Goal: Task Accomplishment & Management: Complete application form

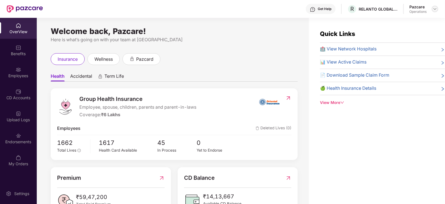
click at [434, 8] on img at bounding box center [435, 9] width 4 height 4
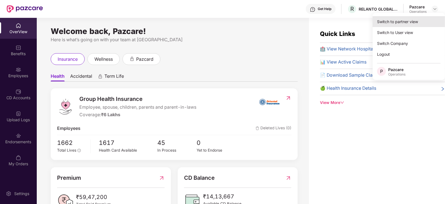
click at [401, 21] on div "Switch to partner view" at bounding box center [408, 21] width 72 height 11
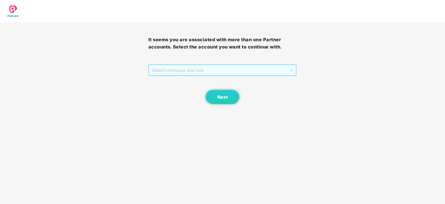
click at [205, 69] on span "Select company and role" at bounding box center [222, 70] width 141 height 11
click at [176, 86] on div "Pazcare - OPERATIONS" at bounding box center [222, 90] width 148 height 9
click at [222, 96] on span "Next" at bounding box center [222, 96] width 11 height 5
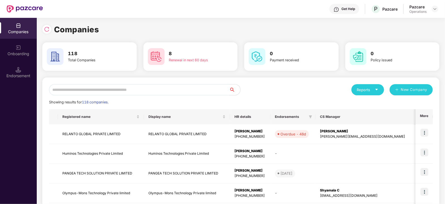
click at [140, 91] on input "text" at bounding box center [139, 89] width 180 height 11
click at [30, 73] on div "Endorsement" at bounding box center [18, 76] width 37 height 6
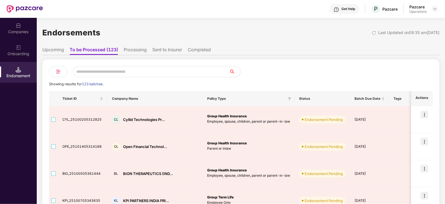
click at [370, 76] on div at bounding box center [337, 71] width 192 height 11
click at [58, 46] on ul "Upcoming To be Processed (123) Processing Sent to Insurer Completed" at bounding box center [240, 49] width 397 height 11
click at [57, 48] on li "Upcoming" at bounding box center [53, 51] width 22 height 8
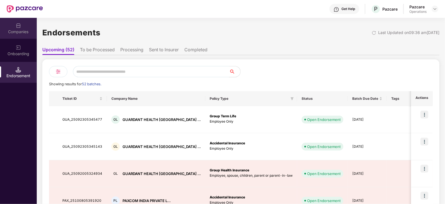
click at [24, 32] on div "Companies" at bounding box center [18, 32] width 37 height 6
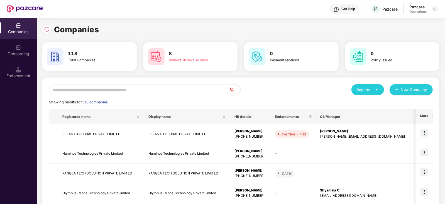
click at [89, 92] on input "text" at bounding box center [139, 89] width 180 height 11
click at [90, 94] on input "text" at bounding box center [139, 89] width 180 height 11
paste input "**********"
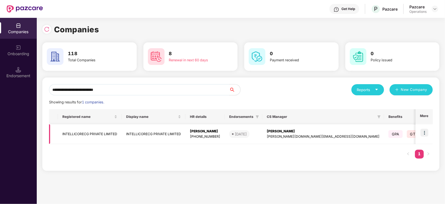
type input "**********"
click at [90, 136] on td "INTELLICORECG PRIVATE LIMITED" at bounding box center [90, 134] width 64 height 20
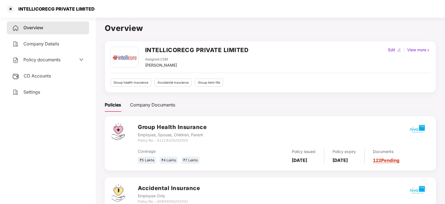
click at [41, 78] on span "CD Accounts" at bounding box center [37, 76] width 27 height 6
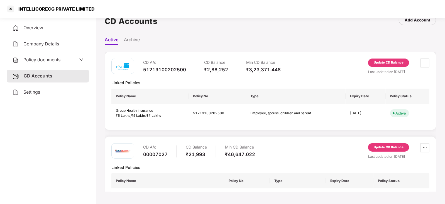
scroll to position [15, 0]
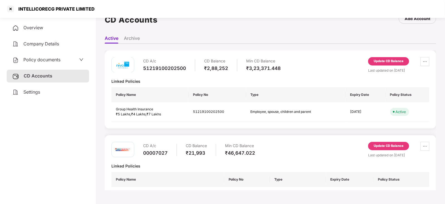
click at [48, 58] on span "Policy documents" at bounding box center [41, 60] width 37 height 6
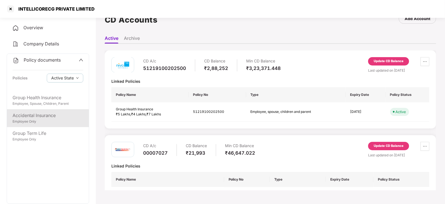
click at [44, 122] on div "Employee Only" at bounding box center [48, 121] width 71 height 5
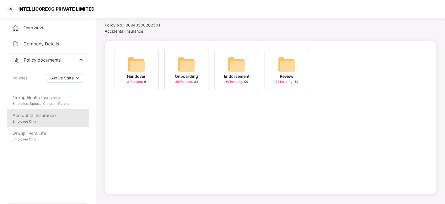
click at [227, 68] on div "Endorsement 59 Pending / 90" at bounding box center [236, 70] width 45 height 45
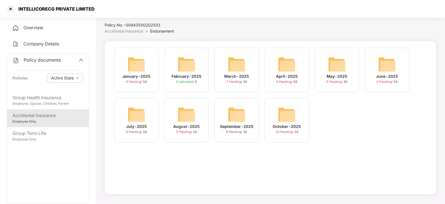
click at [289, 114] on img at bounding box center [287, 114] width 18 height 18
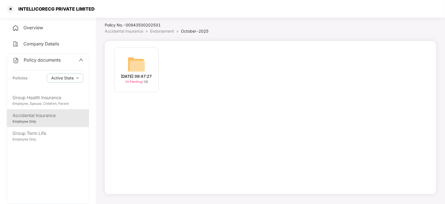
click at [139, 64] on img at bounding box center [136, 64] width 18 height 18
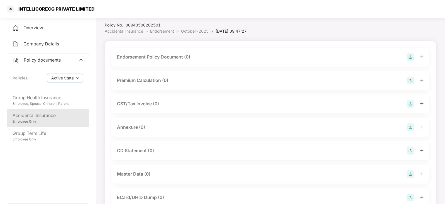
click at [412, 58] on img at bounding box center [410, 57] width 8 height 8
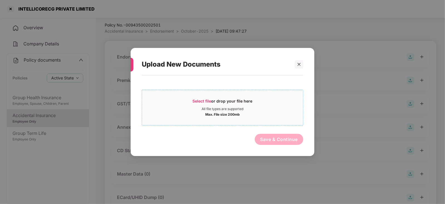
click at [198, 97] on span "Select file or drop your file here All file types are supported Max. File size …" at bounding box center [222, 107] width 161 height 27
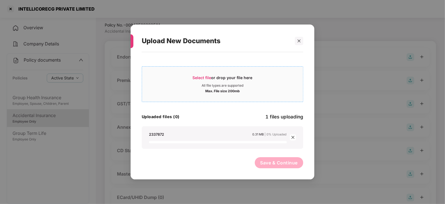
click at [200, 80] on div "Select file or drop your file here" at bounding box center [223, 79] width 60 height 8
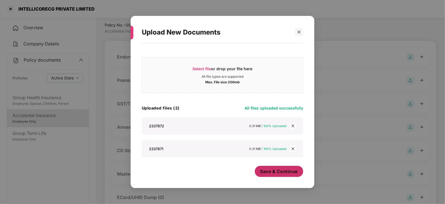
click at [269, 166] on button "Save & Continue" at bounding box center [279, 171] width 49 height 11
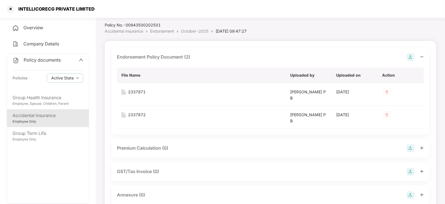
click at [413, 147] on img at bounding box center [410, 148] width 8 height 8
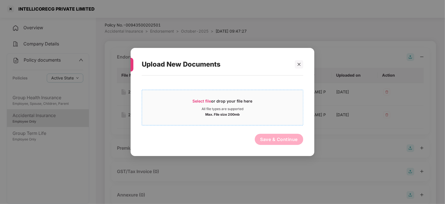
click at [205, 100] on span "Select file" at bounding box center [202, 101] width 19 height 5
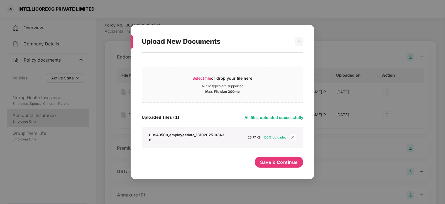
click at [269, 170] on div "Save & Continue" at bounding box center [279, 163] width 49 height 14
click at [267, 167] on button "Save & Continue" at bounding box center [279, 161] width 49 height 11
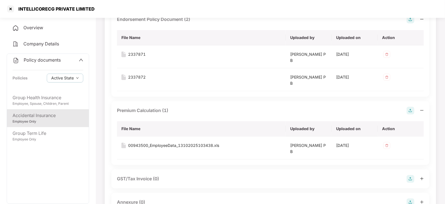
scroll to position [126, 0]
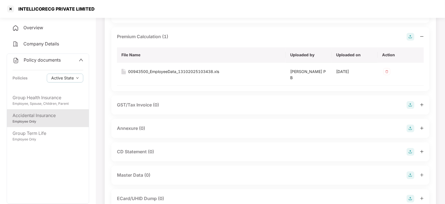
click at [409, 129] on img at bounding box center [410, 128] width 8 height 8
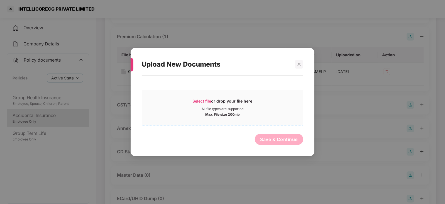
click at [204, 99] on span "Select file" at bounding box center [202, 101] width 19 height 5
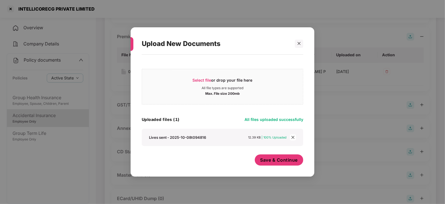
click at [265, 156] on button "Save & Continue" at bounding box center [279, 159] width 49 height 11
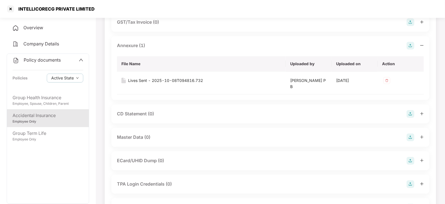
scroll to position [210, 0]
click at [413, 112] on img at bounding box center [410, 113] width 8 height 8
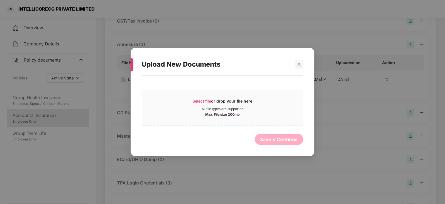
click at [192, 102] on div "Select file or drop your file here" at bounding box center [222, 102] width 161 height 8
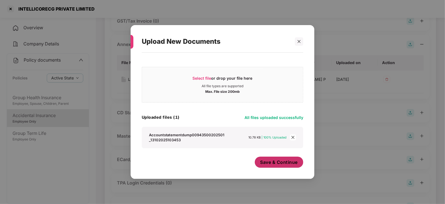
click at [270, 166] on button "Save & Continue" at bounding box center [279, 161] width 49 height 11
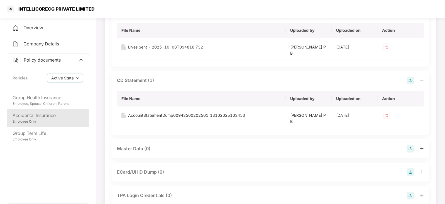
scroll to position [252, 0]
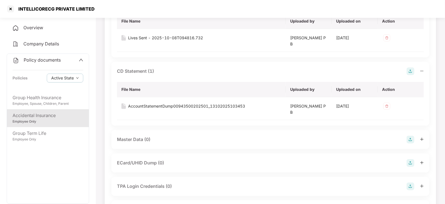
click at [413, 139] on img at bounding box center [410, 140] width 8 height 8
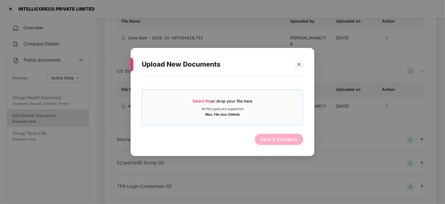
click at [198, 102] on span "Select file" at bounding box center [202, 101] width 19 height 5
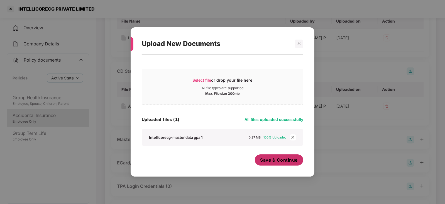
click at [269, 160] on span "Save & Continue" at bounding box center [279, 160] width 38 height 6
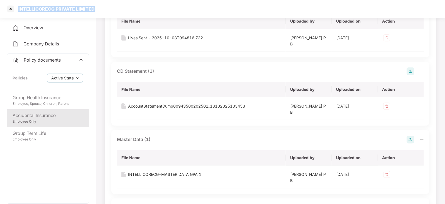
drag, startPoint x: 18, startPoint y: 10, endPoint x: 101, endPoint y: 9, distance: 83.5
click at [101, 9] on div "INTELLICORECG PRIVATE LIMITED" at bounding box center [222, 9] width 445 height 18
copy div "INTELLICORECG PRIVATE LIMITED"
click at [10, 6] on div at bounding box center [10, 8] width 9 height 9
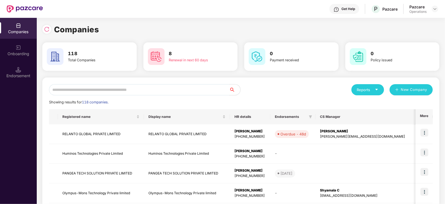
click at [92, 92] on input "text" at bounding box center [139, 89] width 180 height 11
paste input "**********"
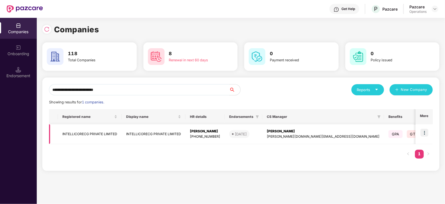
type input "**********"
click at [424, 132] on img at bounding box center [424, 133] width 8 height 8
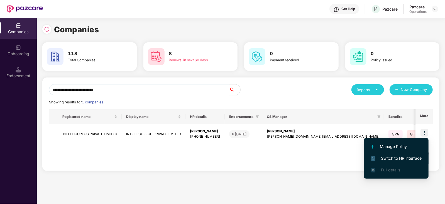
click at [414, 160] on span "Switch to HR interface" at bounding box center [396, 158] width 51 height 6
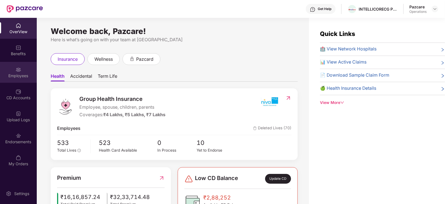
click at [22, 78] on div "Employees" at bounding box center [18, 76] width 37 height 6
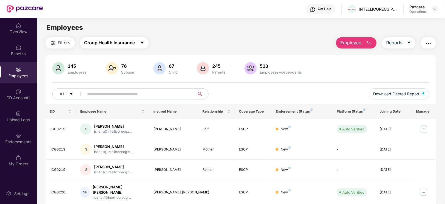
click at [104, 40] on span "Group Health Insurance" at bounding box center [109, 42] width 51 height 7
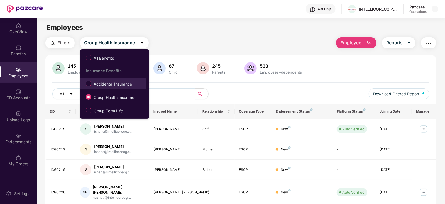
click at [115, 84] on span "Accidental Insurance" at bounding box center [112, 84] width 43 height 6
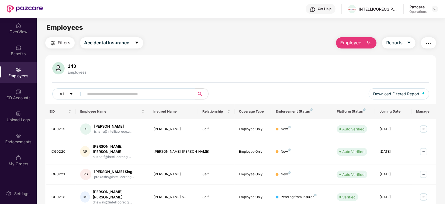
click at [65, 42] on span "Filters" at bounding box center [64, 42] width 13 height 7
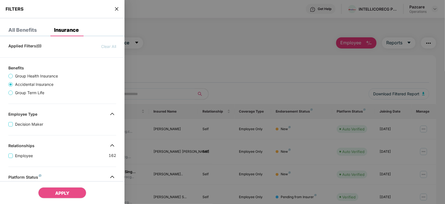
click at [60, 109] on div "Applied Filters(0) Clear All Benefits Group Health Insurance Accidental Insuran…" at bounding box center [62, 194] width 124 height 307
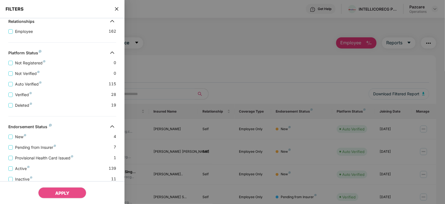
scroll to position [125, 0]
click at [33, 150] on div "Provisional Health Card Issued 1" at bounding box center [62, 154] width 108 height 11
click at [33, 149] on span "Pending from Insurer" at bounding box center [35, 146] width 45 height 6
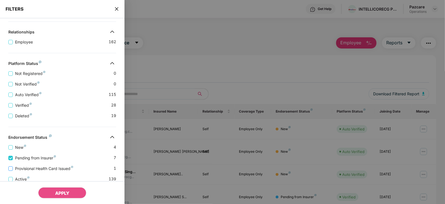
click at [30, 166] on span "Provisional Health Card Issued" at bounding box center [44, 168] width 63 height 6
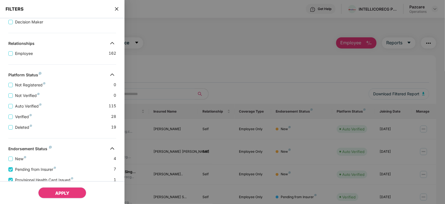
click at [62, 192] on span "APPLY" at bounding box center [62, 193] width 14 height 6
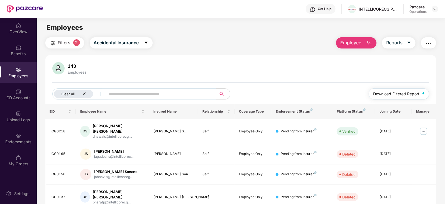
click at [417, 96] on span "Download Filtered Report" at bounding box center [396, 94] width 46 height 6
click at [428, 41] on img "button" at bounding box center [428, 43] width 7 height 7
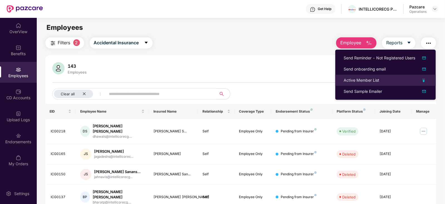
click at [358, 83] on li "Active Member List" at bounding box center [385, 80] width 100 height 11
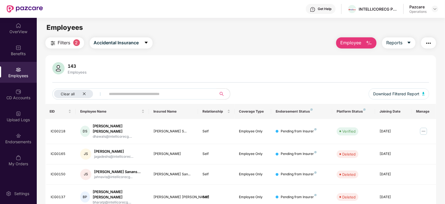
click at [423, 44] on button "button" at bounding box center [428, 42] width 15 height 11
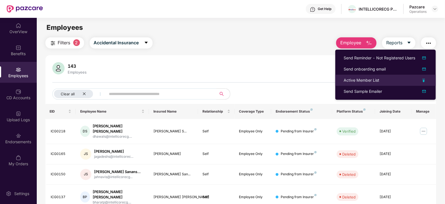
click at [362, 78] on div "Active Member List" at bounding box center [361, 80] width 36 height 6
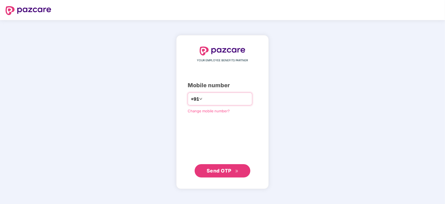
click at [211, 99] on input "number" at bounding box center [226, 98] width 46 height 9
type input "**********"
click at [208, 174] on button "Send OTP" at bounding box center [223, 170] width 56 height 13
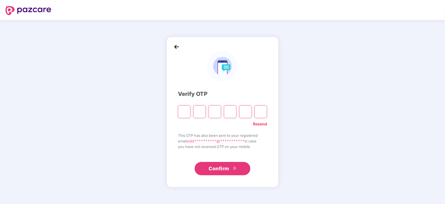
paste input "*"
type input "*"
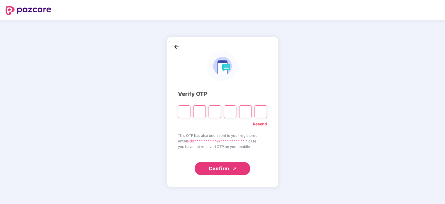
type input "*"
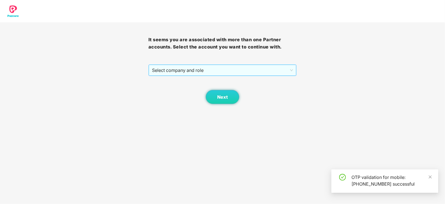
click at [181, 73] on span "Select company and role" at bounding box center [222, 70] width 141 height 11
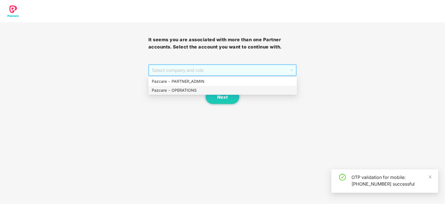
click at [178, 86] on div "Pazcare - OPERATIONS" at bounding box center [222, 90] width 148 height 9
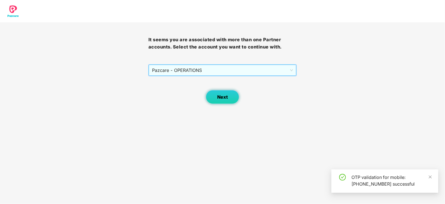
click at [216, 102] on button "Next" at bounding box center [222, 97] width 33 height 14
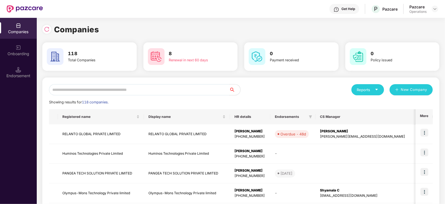
click at [140, 87] on input "text" at bounding box center [139, 89] width 180 height 11
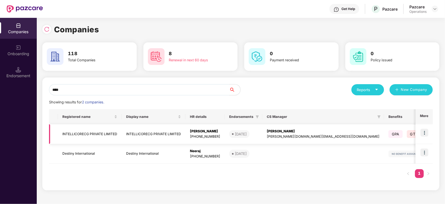
type input "****"
click at [424, 134] on img at bounding box center [424, 133] width 8 height 8
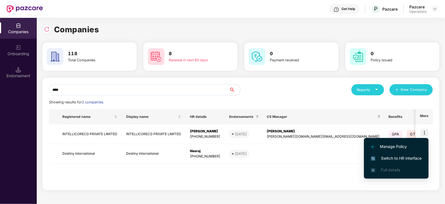
click at [405, 161] on span "Switch to HR interface" at bounding box center [396, 158] width 51 height 6
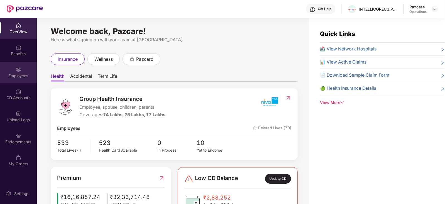
click at [21, 77] on div "Employees" at bounding box center [18, 76] width 37 height 6
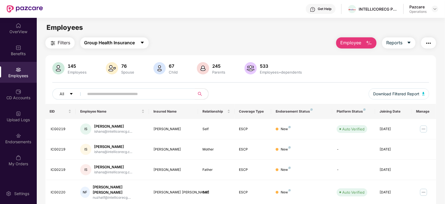
click at [105, 41] on span "Group Health Insurance" at bounding box center [109, 42] width 51 height 7
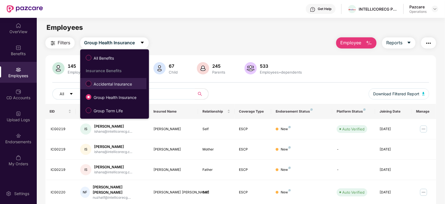
click at [103, 85] on span "Accidental Insurance" at bounding box center [112, 84] width 43 height 6
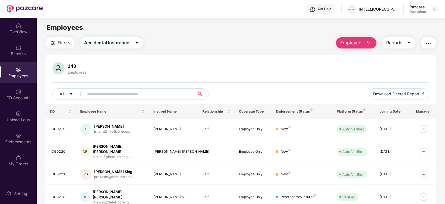
click at [431, 44] on img "button" at bounding box center [428, 43] width 7 height 7
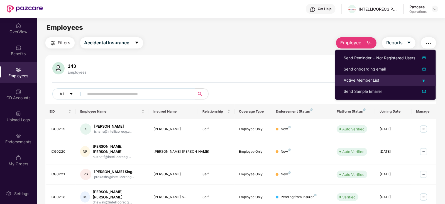
click at [369, 77] on li "Active Member List" at bounding box center [385, 80] width 100 height 11
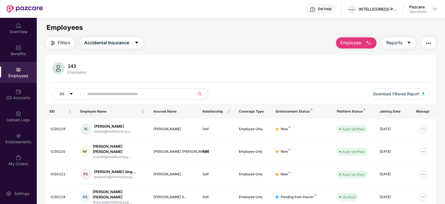
click at [430, 42] on img "button" at bounding box center [428, 43] width 7 height 7
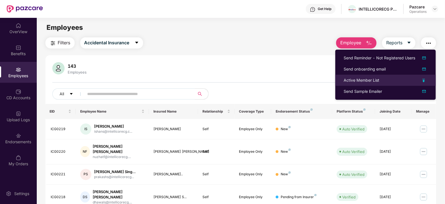
click at [373, 78] on div "Active Member List" at bounding box center [361, 80] width 36 height 6
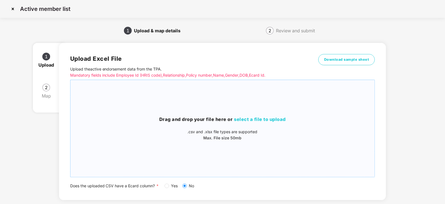
click at [251, 119] on span "select a file to upload" at bounding box center [260, 119] width 52 height 6
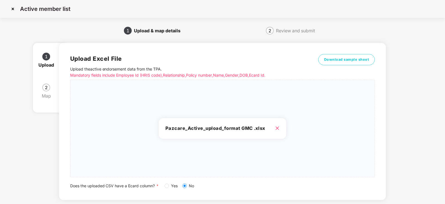
click at [444, 113] on div "Active member list 1 Upload & map details 2 Review and submit 1 Upload 2 Map Up…" at bounding box center [222, 117] width 445 height 235
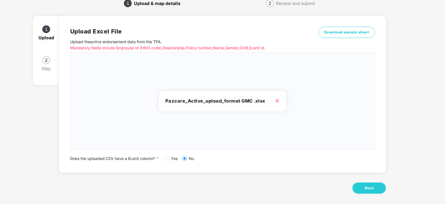
scroll to position [31, 0]
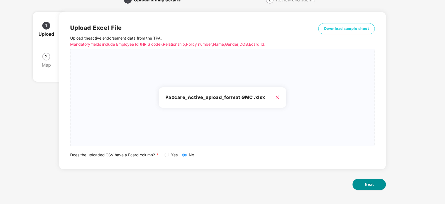
click at [362, 184] on button "Next" at bounding box center [368, 184] width 33 height 11
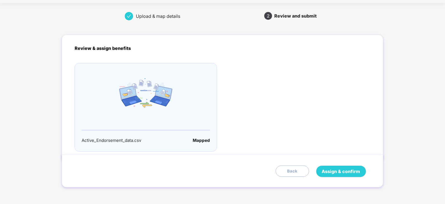
scroll to position [0, 0]
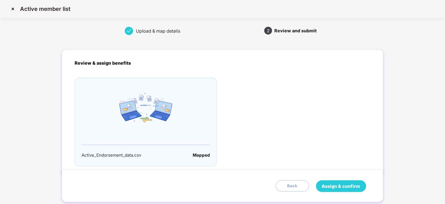
click at [343, 186] on span "Assign & confirm" at bounding box center [341, 186] width 38 height 7
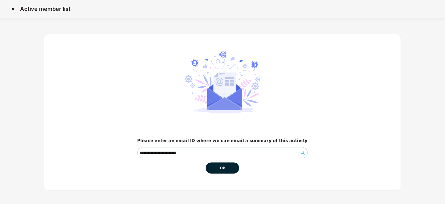
click at [227, 168] on button "Ok" at bounding box center [222, 167] width 33 height 11
click at [222, 168] on span "Ok" at bounding box center [222, 168] width 5 height 6
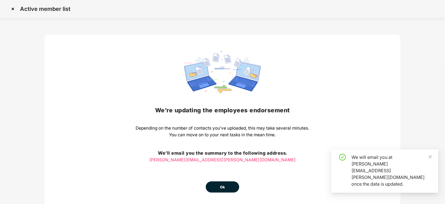
click at [223, 187] on span "Ok" at bounding box center [222, 187] width 5 height 6
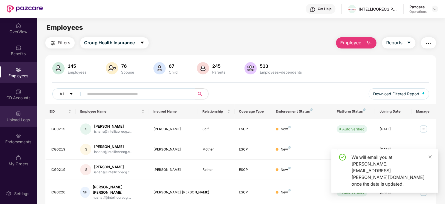
click at [28, 123] on div "Upload Logs" at bounding box center [18, 116] width 37 height 21
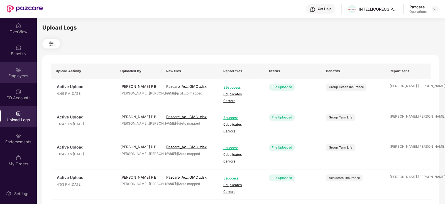
click at [16, 74] on div "Employees" at bounding box center [18, 76] width 37 height 6
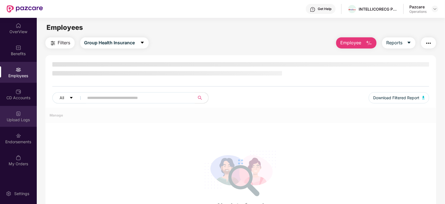
click at [16, 112] on img at bounding box center [19, 114] width 6 height 6
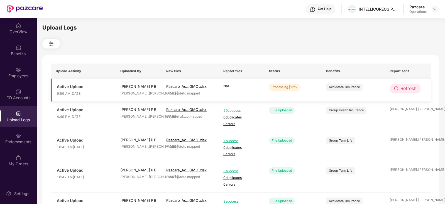
click at [404, 89] on span "Refresh" at bounding box center [409, 88] width 16 height 7
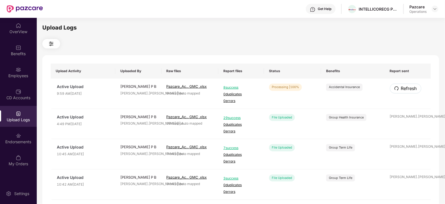
click at [404, 89] on span "Refresh" at bounding box center [409, 88] width 16 height 7
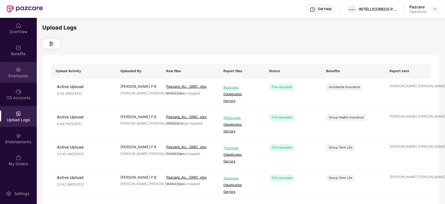
click at [11, 74] on div "Employees" at bounding box center [18, 76] width 37 height 6
